Goal: Transaction & Acquisition: Purchase product/service

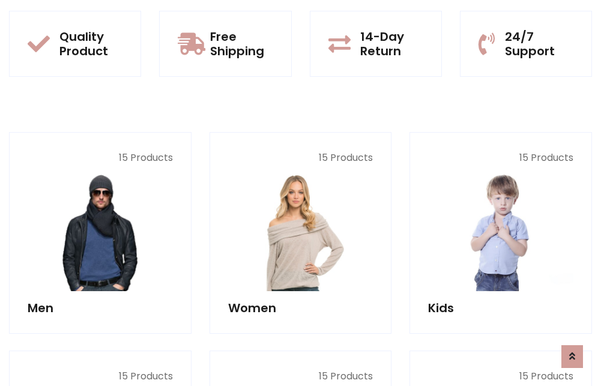
scroll to position [1041, 0]
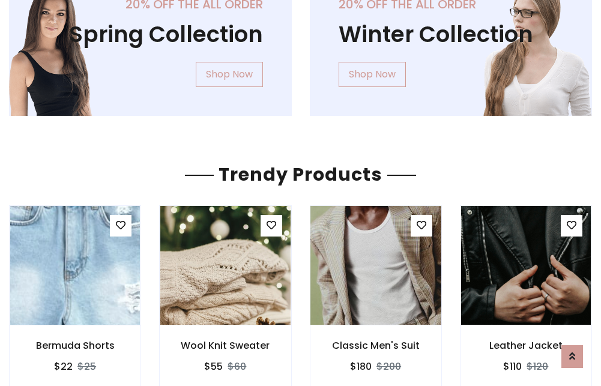
click at [376, 266] on img at bounding box center [376, 265] width 156 height 288
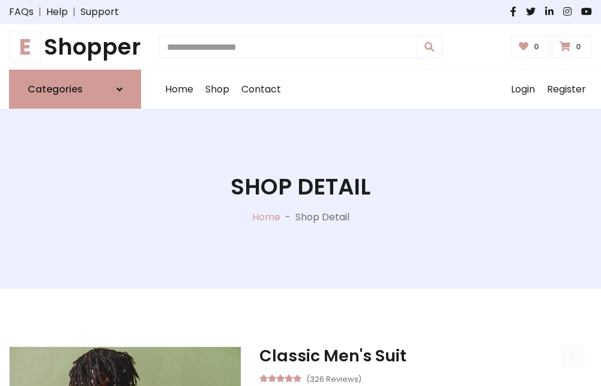
click at [75, 47] on h1 "E Shopper" at bounding box center [75, 47] width 132 height 26
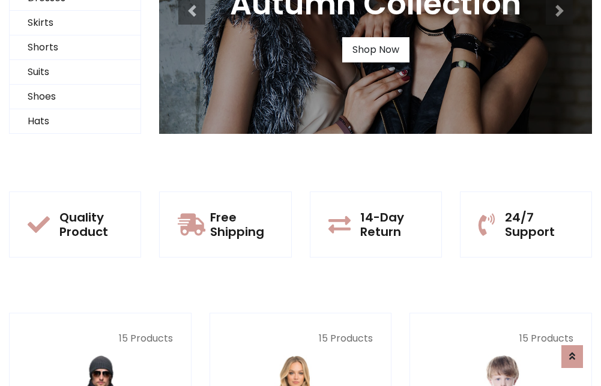
scroll to position [116, 0]
